Goal: Use online tool/utility: Utilize a website feature to perform a specific function

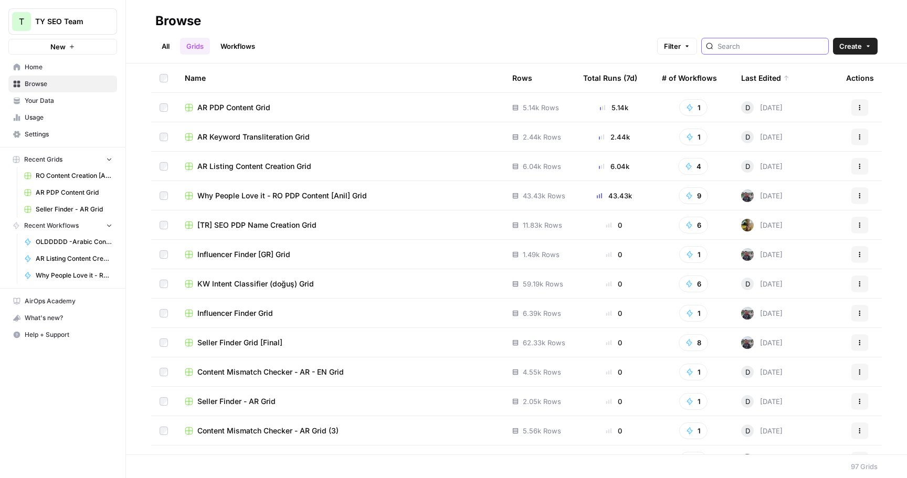
click at [760, 45] on input "search" at bounding box center [770, 46] width 107 height 10
type input "slp"
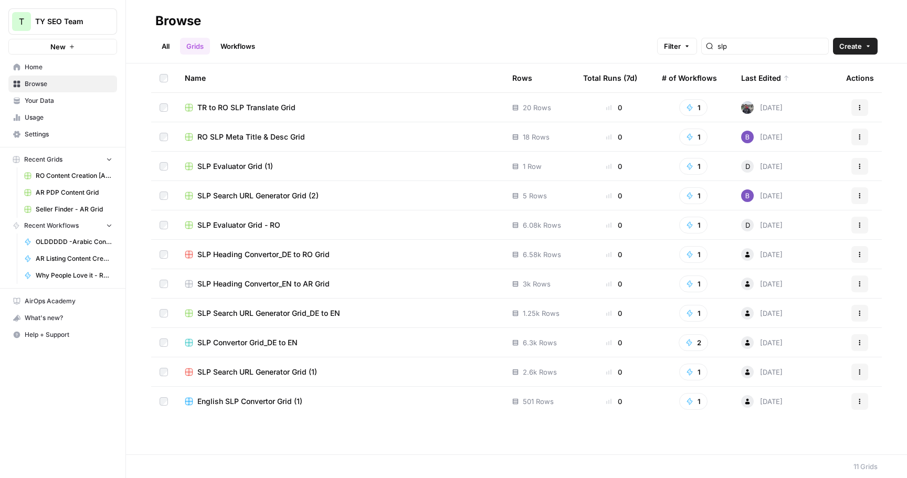
click at [251, 221] on span "SLP Evaluator Grid - RO" at bounding box center [238, 225] width 83 height 10
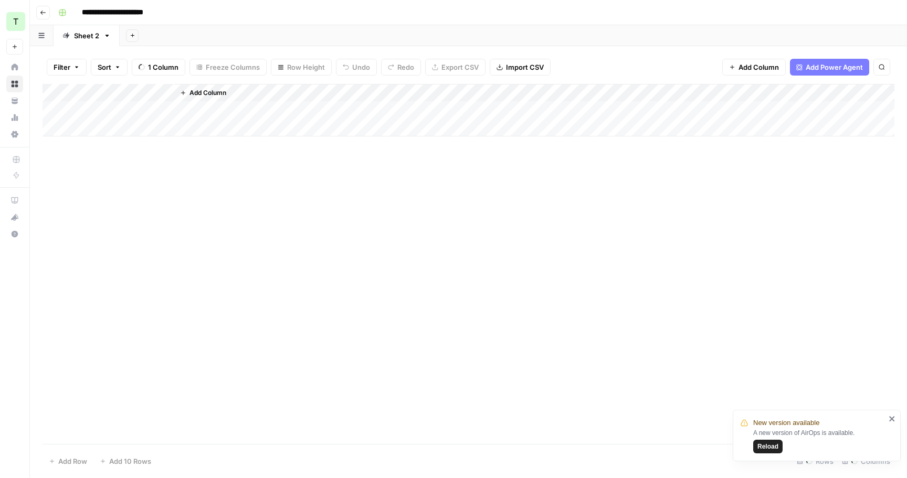
click at [43, 16] on button "Go back" at bounding box center [43, 13] width 14 height 14
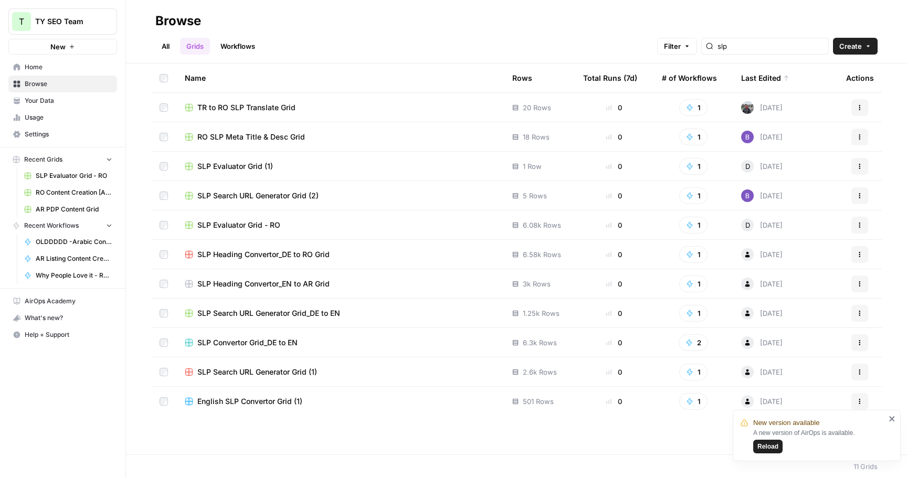
click at [253, 50] on link "Workflows" at bounding box center [237, 46] width 47 height 17
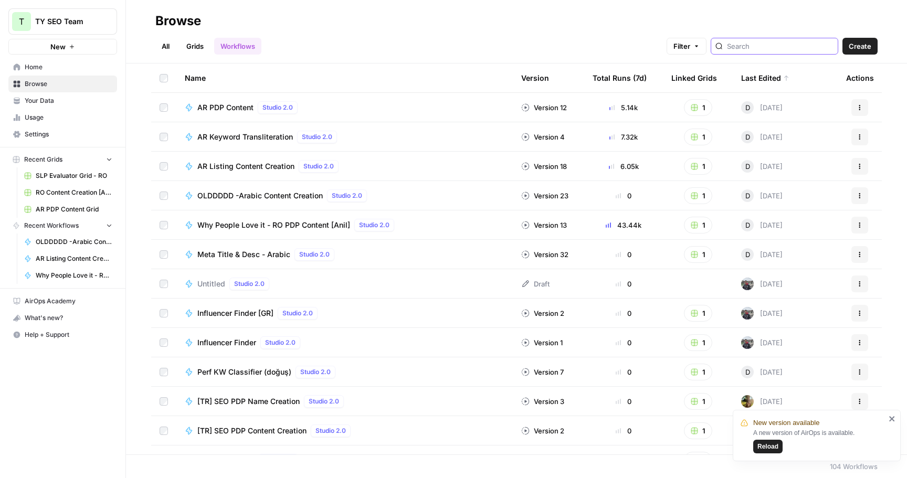
click at [771, 51] on input "search" at bounding box center [780, 46] width 107 height 10
type input "slp"
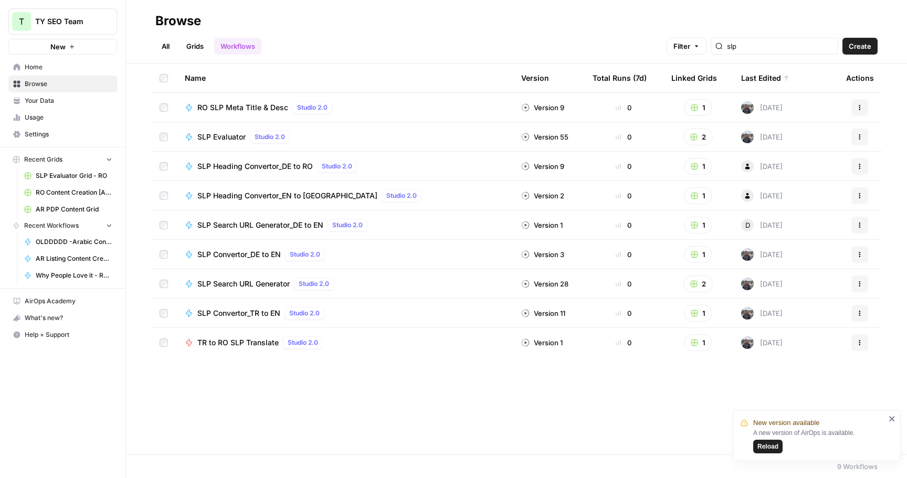
click at [221, 136] on span "SLP Evaluator" at bounding box center [221, 137] width 48 height 10
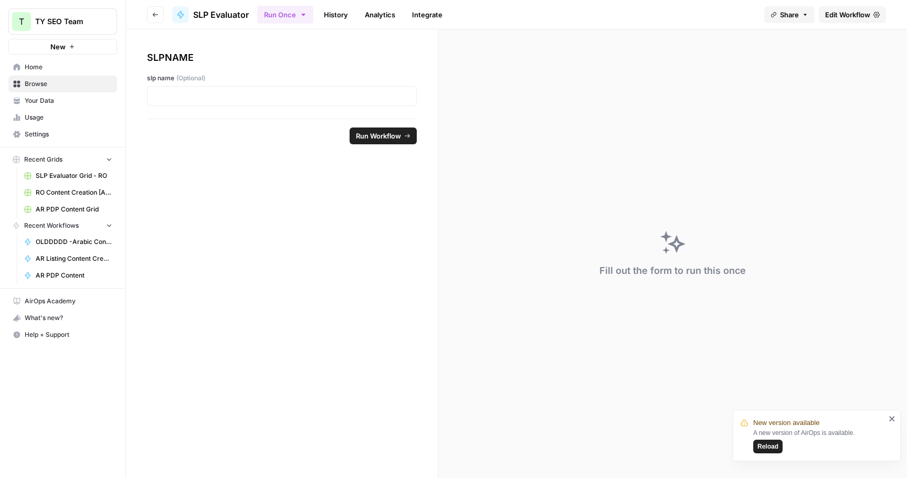
click at [848, 14] on span "Edit Workflow" at bounding box center [847, 14] width 45 height 10
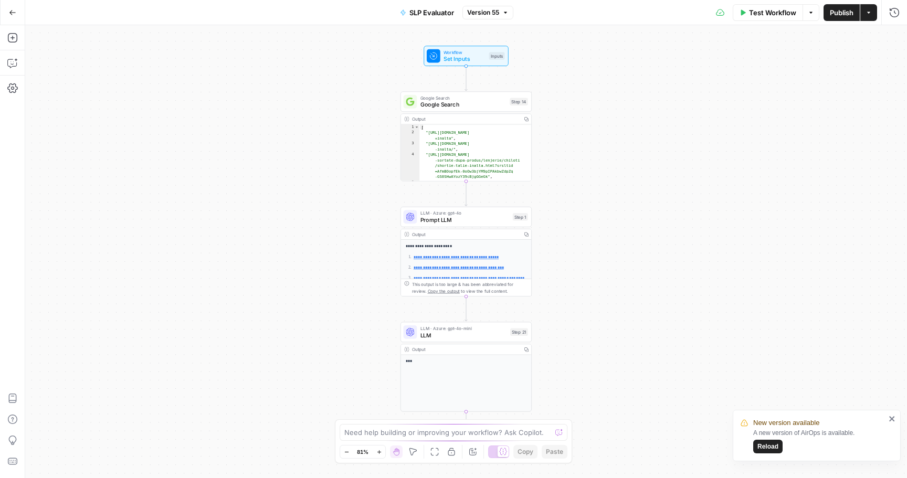
click at [469, 223] on span "Prompt LLM" at bounding box center [464, 220] width 89 height 8
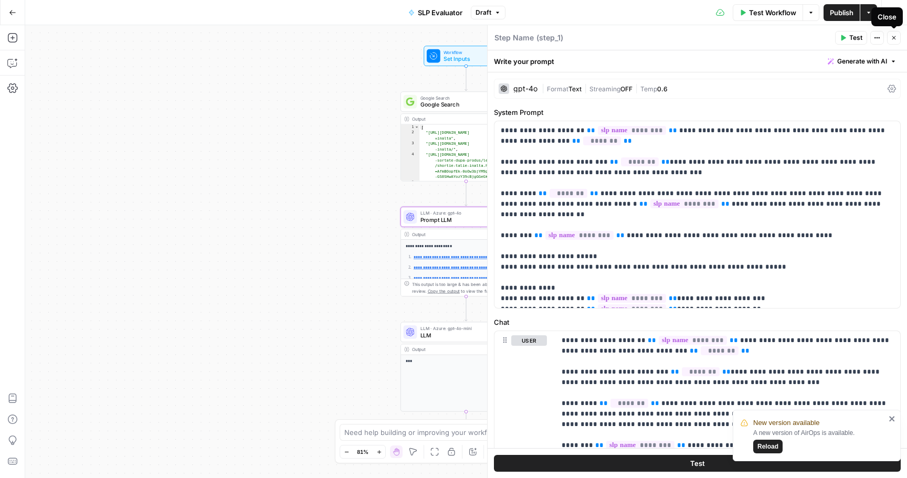
click at [891, 36] on icon "button" at bounding box center [894, 38] width 6 height 6
